Goal: Task Accomplishment & Management: Manage account settings

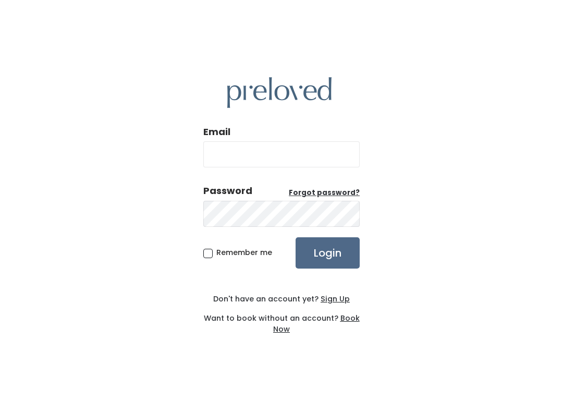
click at [316, 146] on input "Email" at bounding box center [281, 154] width 156 height 26
type input "spanishfork.store@preloved.love"
click at [327, 252] on input "Login" at bounding box center [328, 252] width 64 height 31
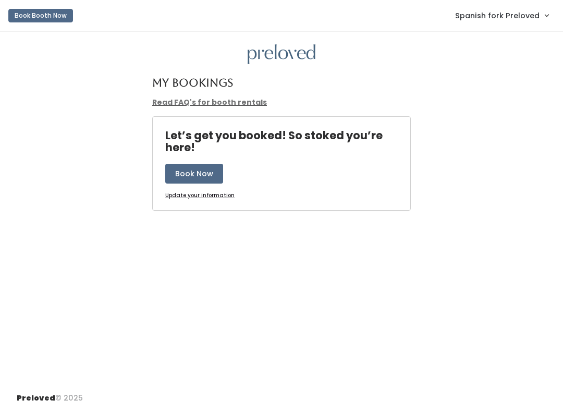
click at [499, 22] on link "Spanish fork Preloved" at bounding box center [502, 15] width 114 height 22
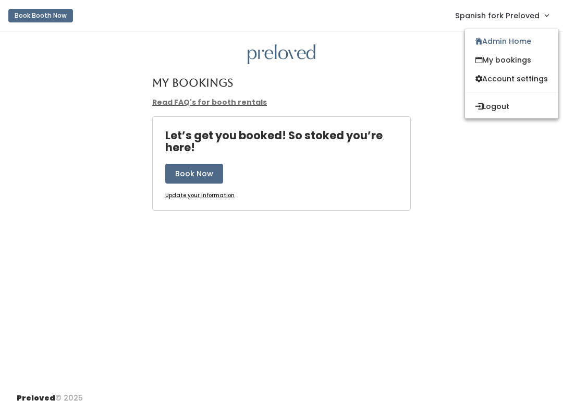
click at [518, 32] on link "Admin Home" at bounding box center [511, 41] width 93 height 19
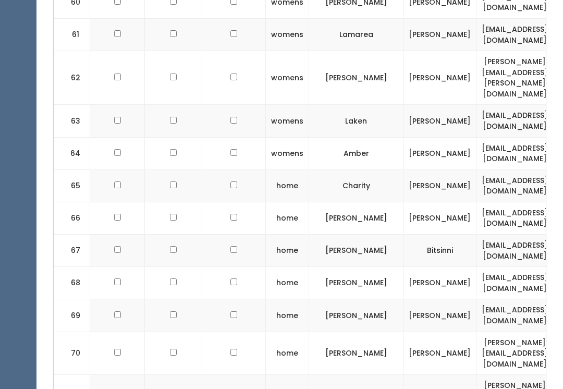
scroll to position [2303, 0]
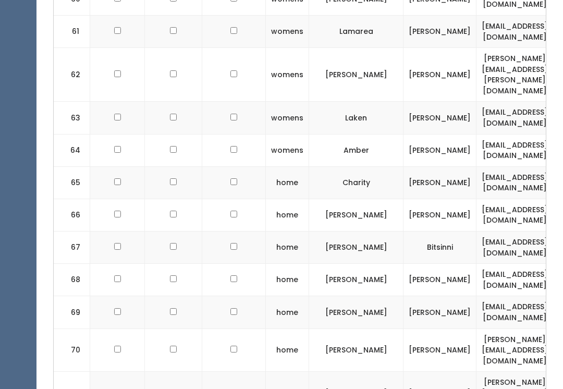
checkbox input "true"
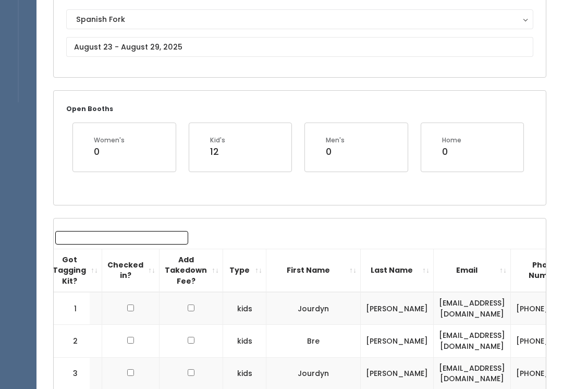
scroll to position [0, 0]
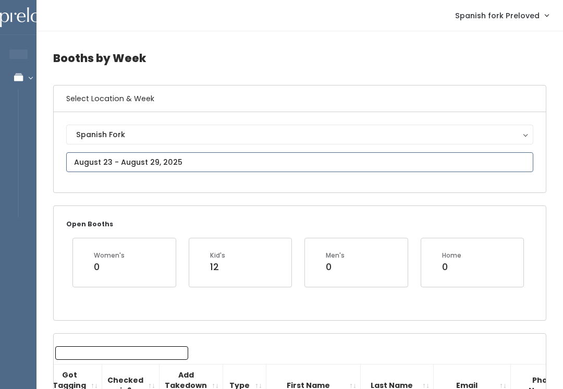
click at [137, 156] on input "text" at bounding box center [299, 162] width 467 height 20
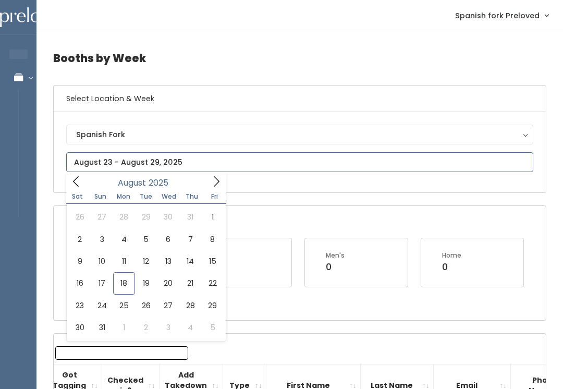
type input "August 16 to August 22"
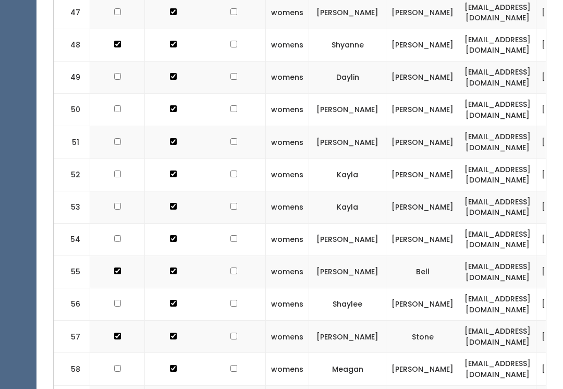
checkbox input "true"
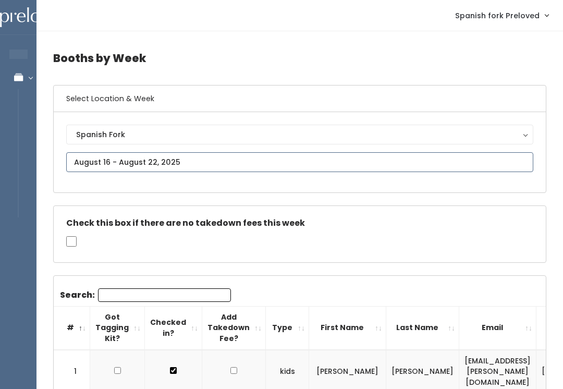
click at [162, 155] on input "text" at bounding box center [299, 162] width 467 height 20
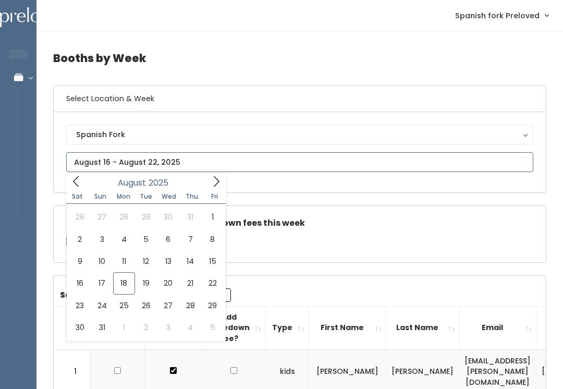
type input "[DATE] to [DATE]"
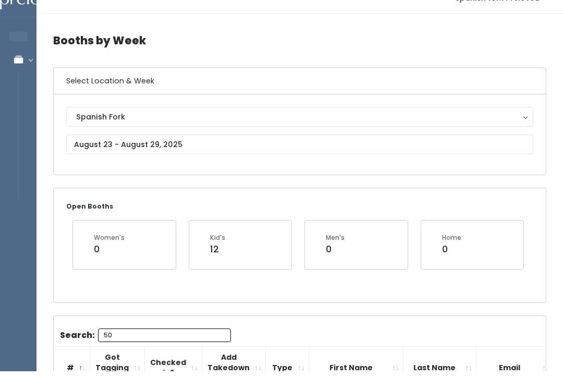
type input "50"
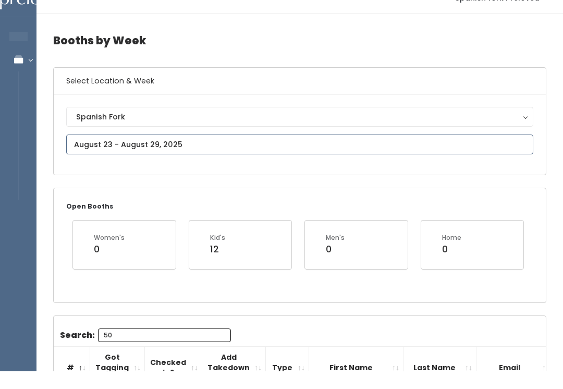
click at [200, 152] on input "text" at bounding box center [299, 162] width 467 height 20
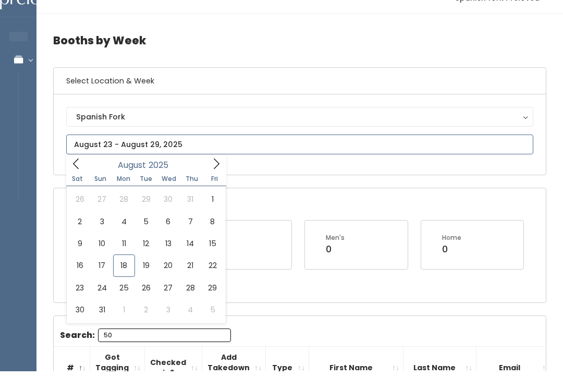
scroll to position [18, 0]
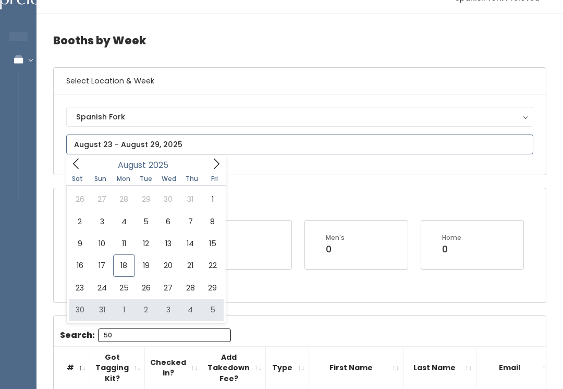
type input "August 30 to September 5"
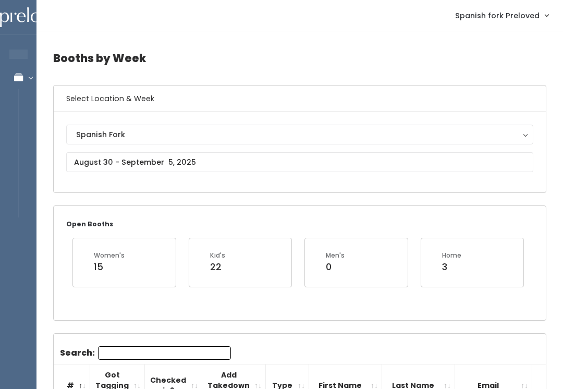
click at [162, 348] on input "Search:" at bounding box center [164, 353] width 133 height 14
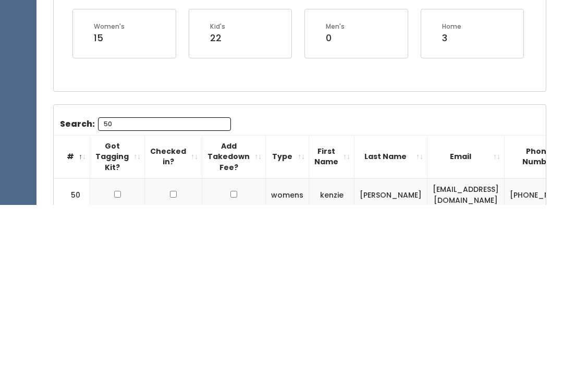
scroll to position [159, 0]
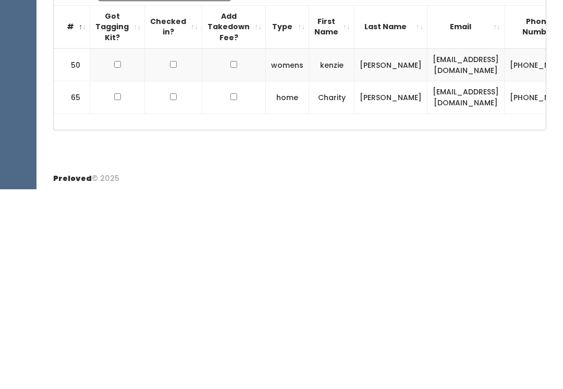
type input "50"
click at [125, 248] on td at bounding box center [117, 264] width 55 height 33
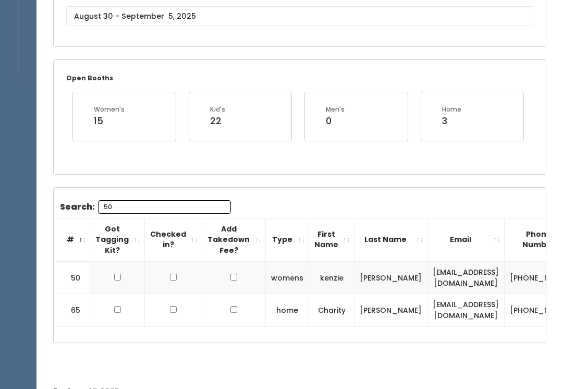
click at [119, 274] on input "checkbox" at bounding box center [117, 277] width 7 height 7
checkbox input "true"
click at [190, 206] on input "50" at bounding box center [164, 207] width 133 height 14
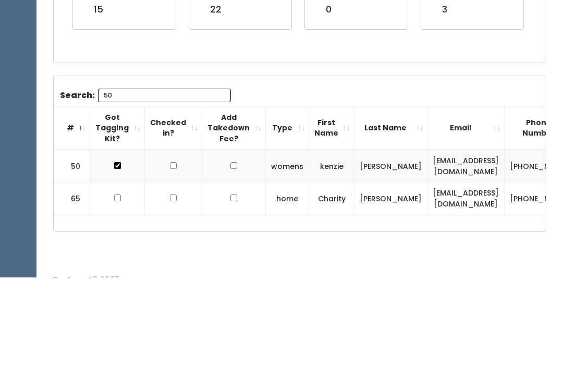
type input "5"
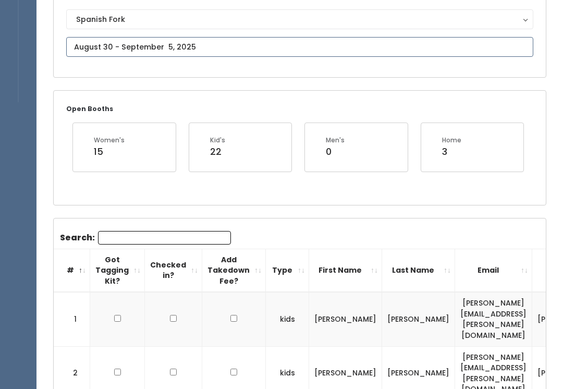
click at [306, 46] on input "text" at bounding box center [299, 48] width 467 height 20
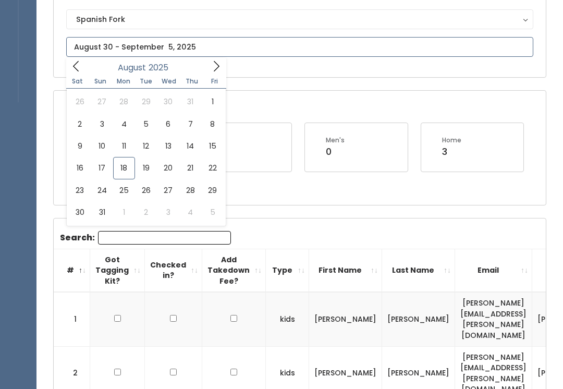
scroll to position [115, 0]
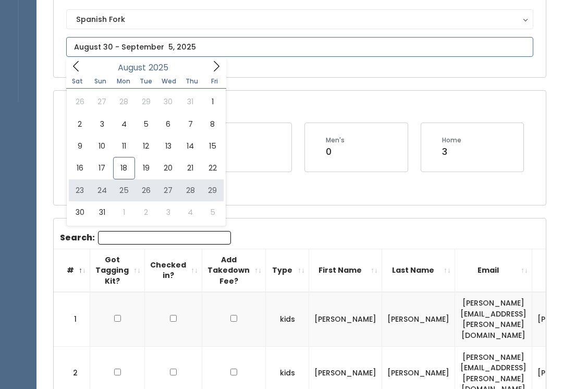
type input "August 23 to August 29"
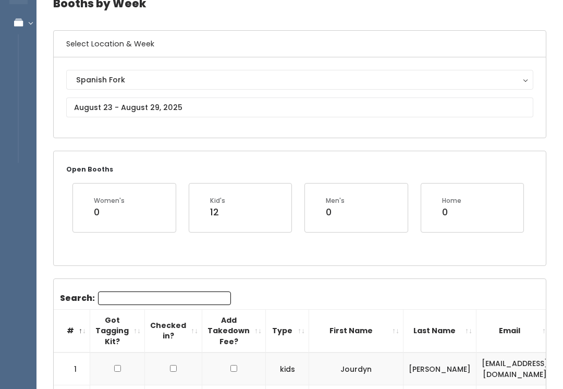
scroll to position [56, 0]
